Goal: Check status: Check status

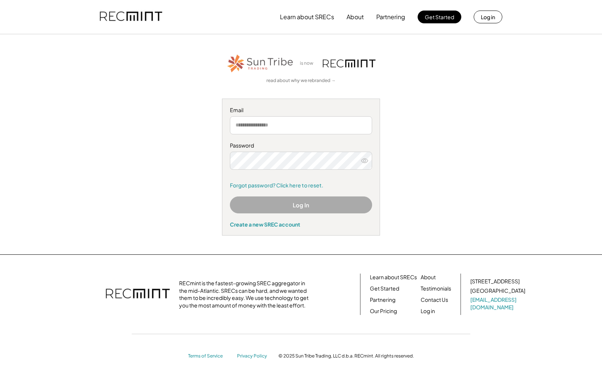
type input "**********"
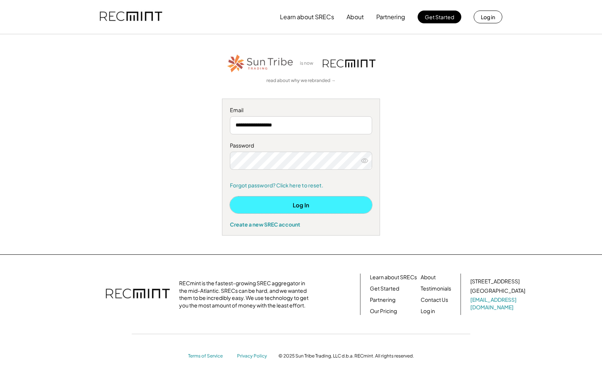
click at [303, 206] on button "Log In" at bounding box center [301, 204] width 142 height 17
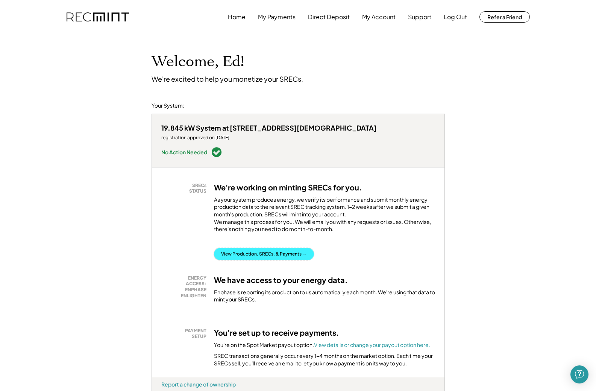
click at [245, 248] on button "View Production, SRECs, & Payments →" at bounding box center [264, 254] width 100 height 12
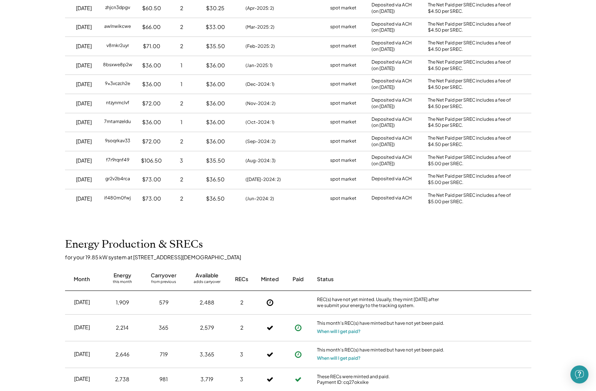
scroll to position [188, 0]
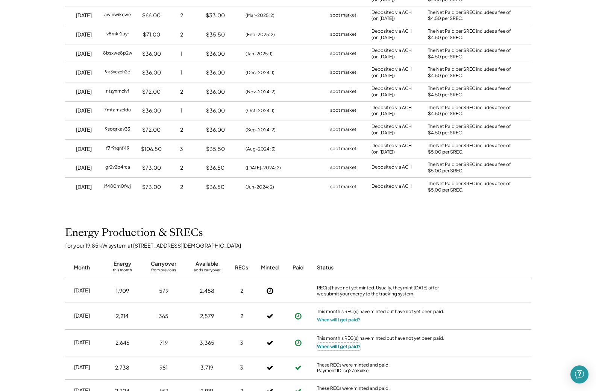
click at [344, 346] on button "When will I get paid?" at bounding box center [339, 346] width 44 height 8
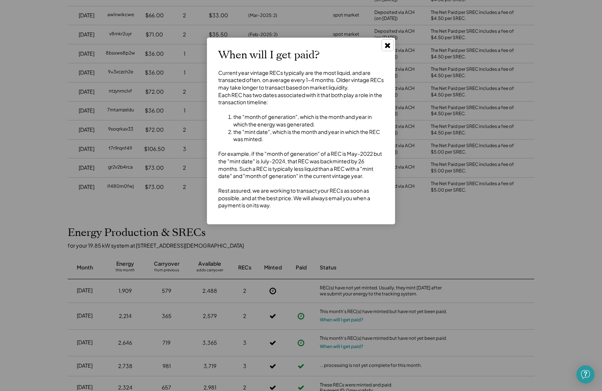
click at [386, 44] on use at bounding box center [387, 45] width 5 height 5
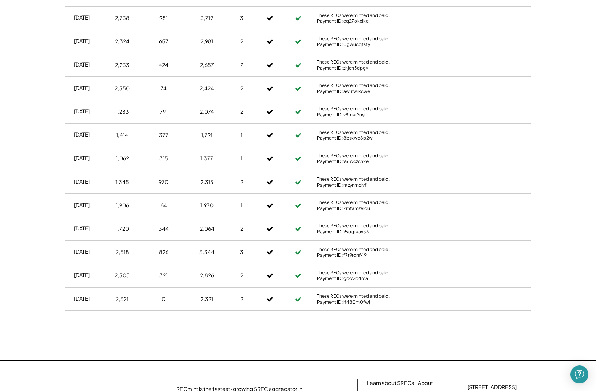
scroll to position [442, 0]
